Goal: Task Accomplishment & Management: Manage account settings

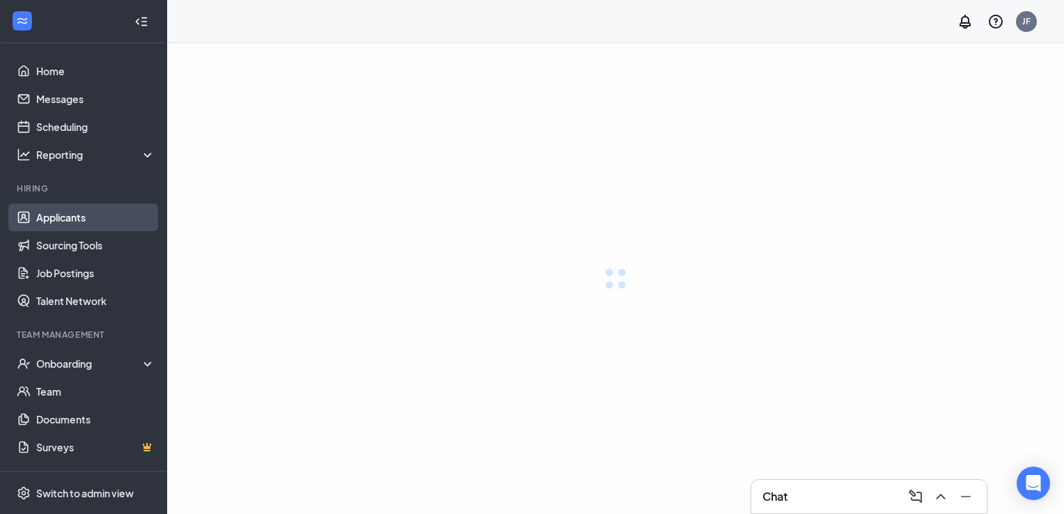
click at [91, 223] on link "Applicants" at bounding box center [95, 217] width 119 height 28
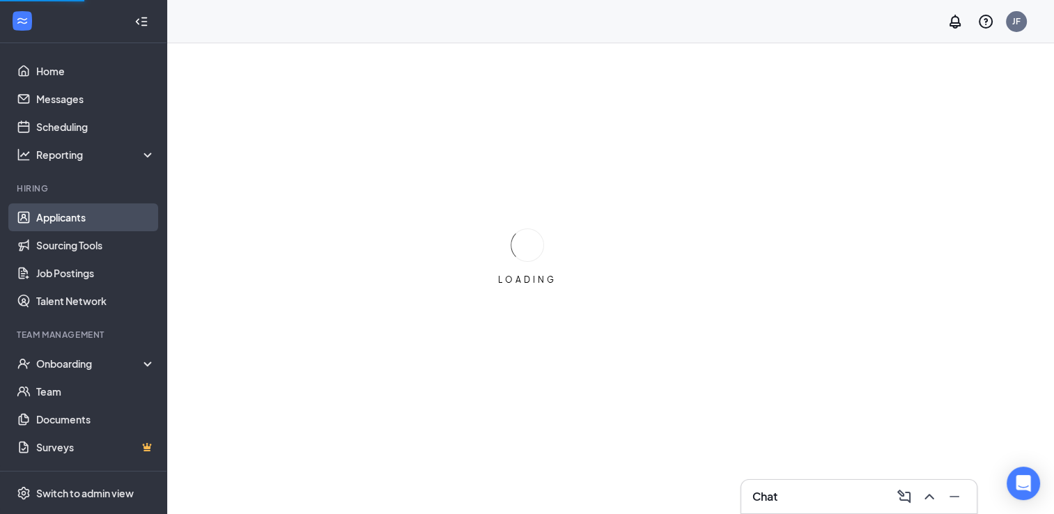
click at [91, 223] on link "Applicants" at bounding box center [95, 217] width 119 height 28
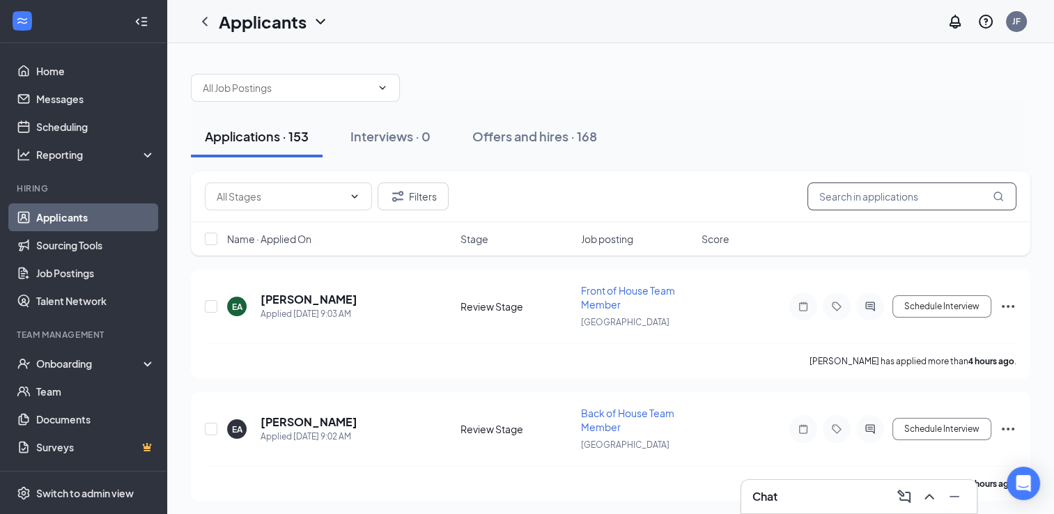
click at [878, 191] on input "text" at bounding box center [911, 197] width 209 height 28
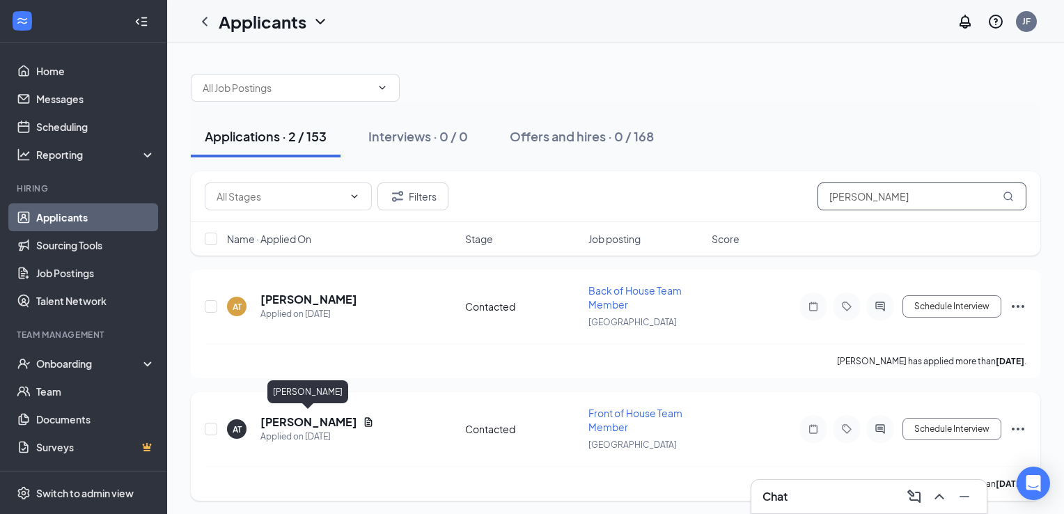
type input "[PERSON_NAME]"
click at [336, 420] on h5 "[PERSON_NAME]" at bounding box center [309, 421] width 97 height 15
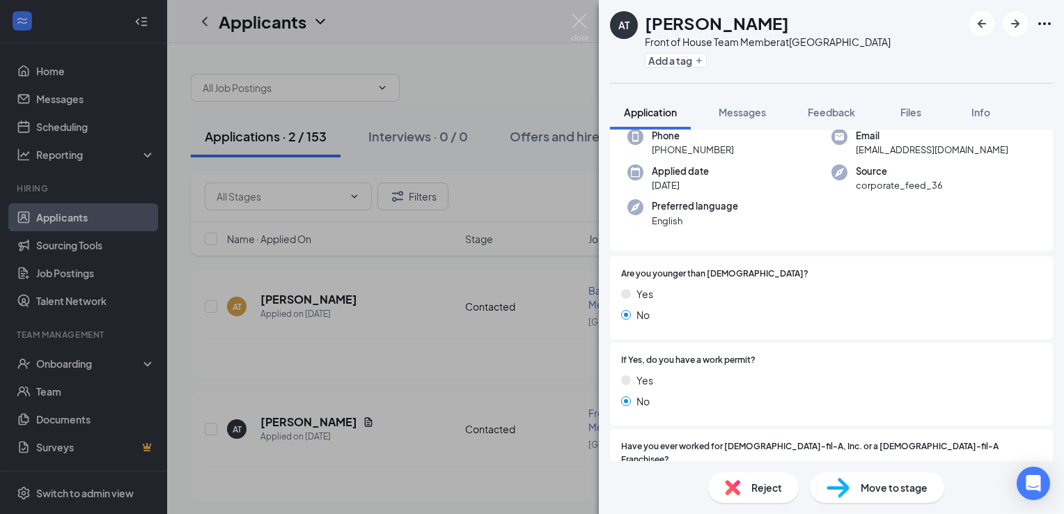
scroll to position [123, 0]
